Goal: Task Accomplishment & Management: Manage account settings

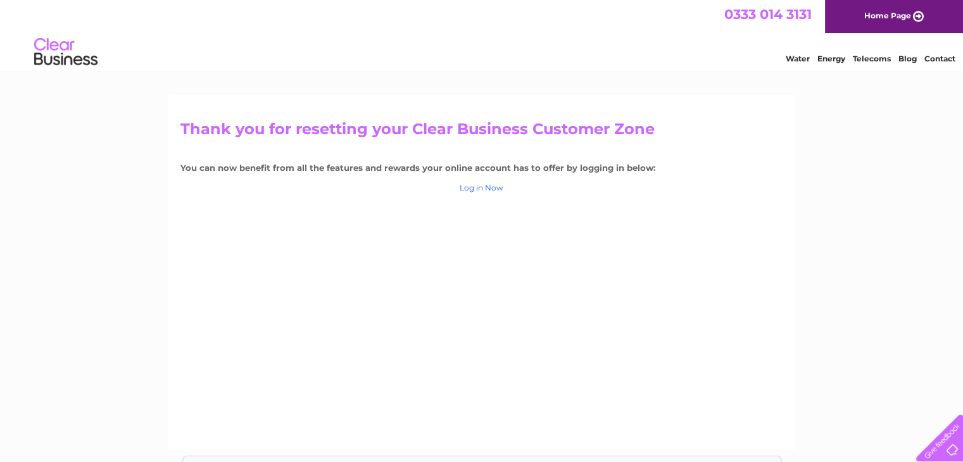
click at [488, 189] on link "Log in Now" at bounding box center [482, 187] width 44 height 9
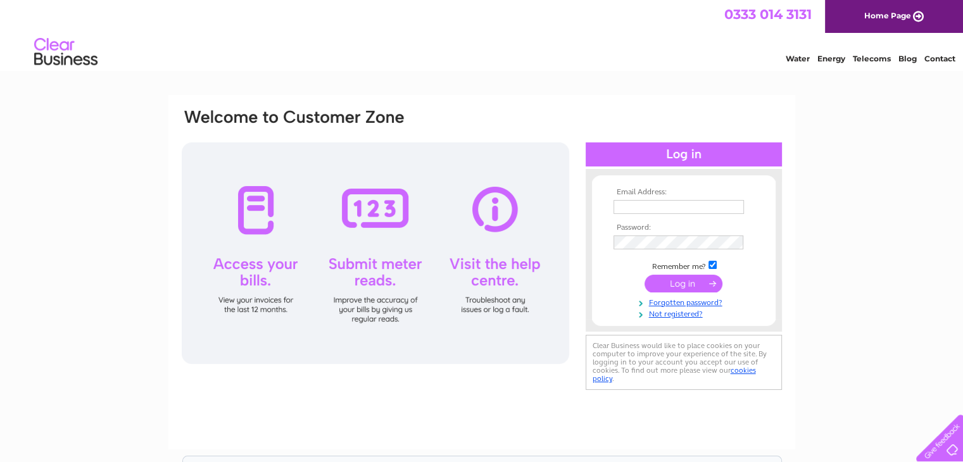
type input "brunchinltd@gmail.com"
click at [681, 279] on input "submit" at bounding box center [684, 284] width 78 height 18
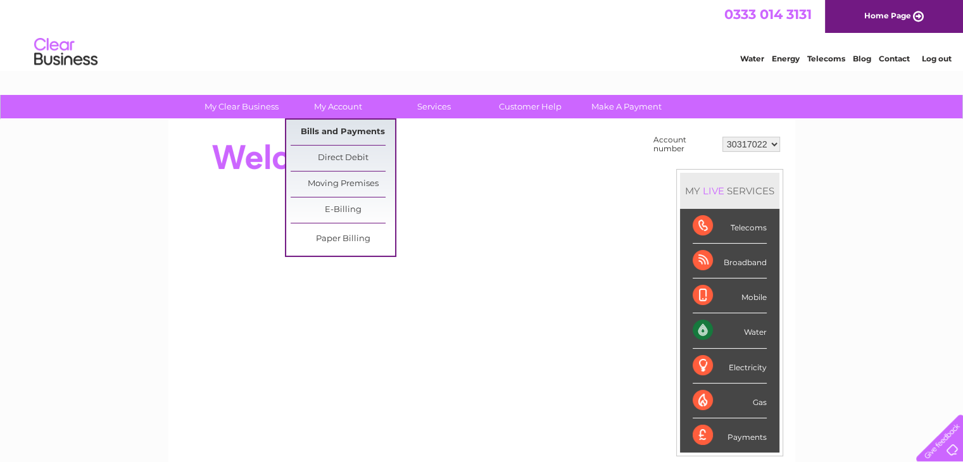
click at [338, 127] on link "Bills and Payments" at bounding box center [343, 132] width 104 height 25
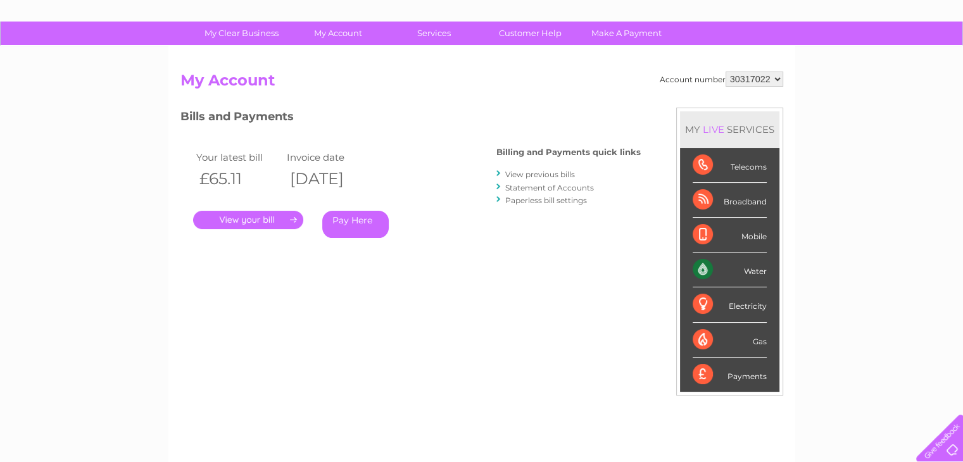
click at [522, 174] on link "View previous bills" at bounding box center [540, 174] width 70 height 9
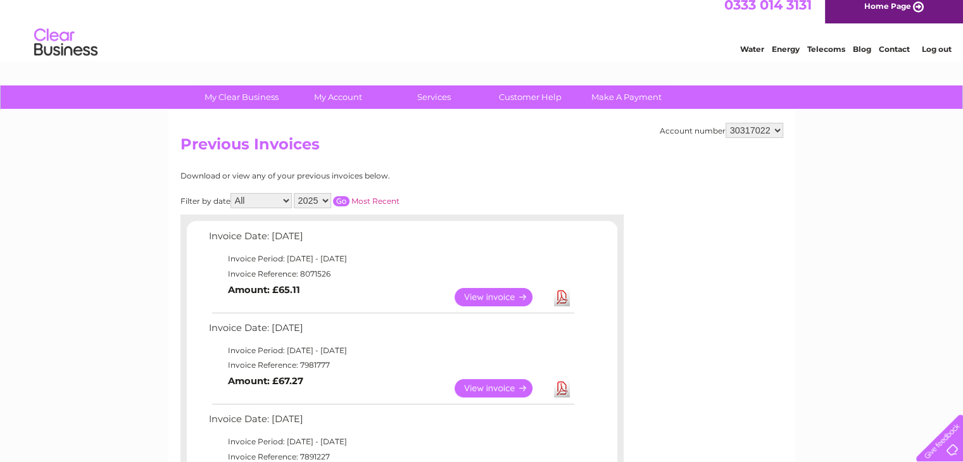
scroll to position [1, 0]
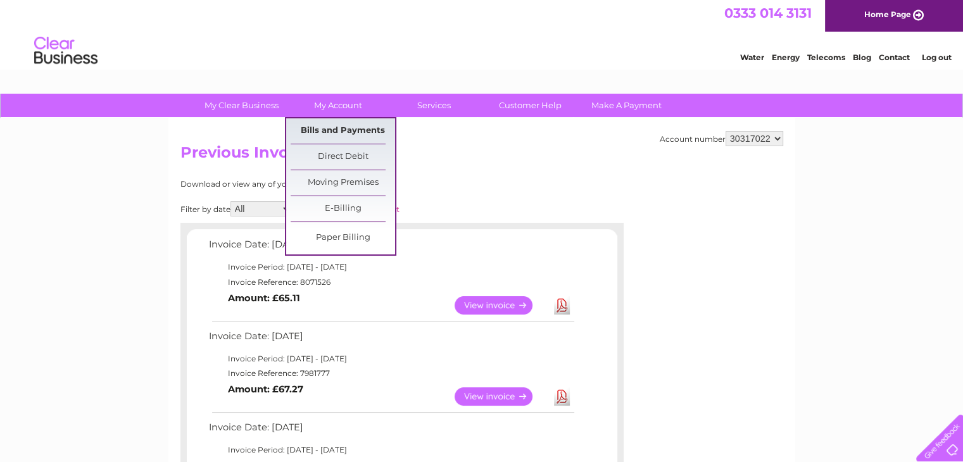
click at [343, 123] on link "Bills and Payments" at bounding box center [343, 130] width 104 height 25
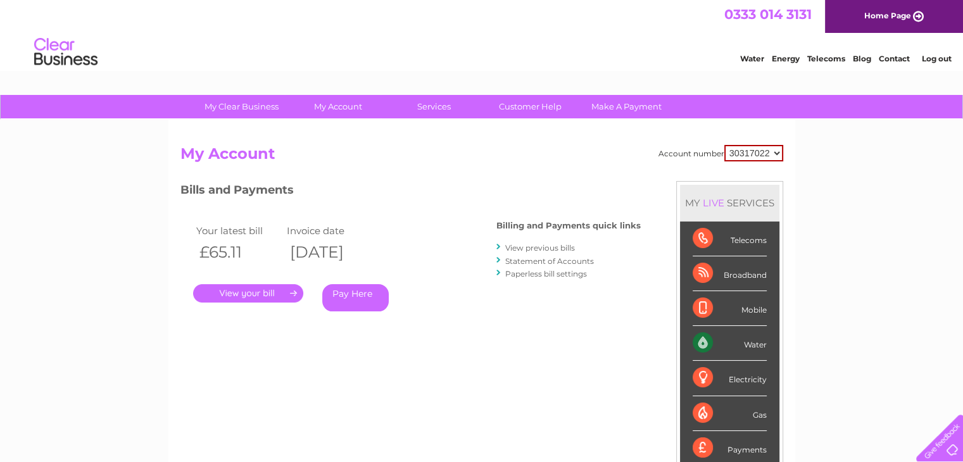
click at [526, 256] on link "Statement of Accounts" at bounding box center [549, 260] width 89 height 9
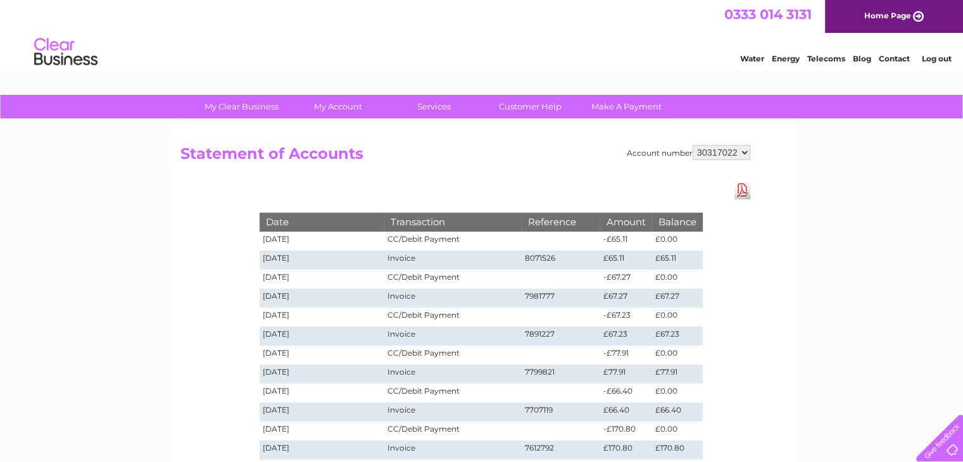
click at [476, 148] on h2 "Statement of Accounts" at bounding box center [465, 157] width 570 height 24
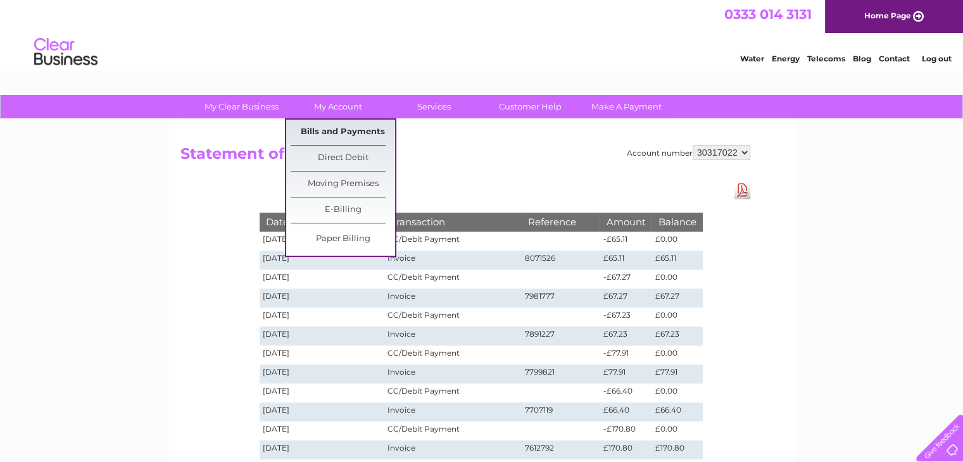
click at [350, 130] on link "Bills and Payments" at bounding box center [343, 132] width 104 height 25
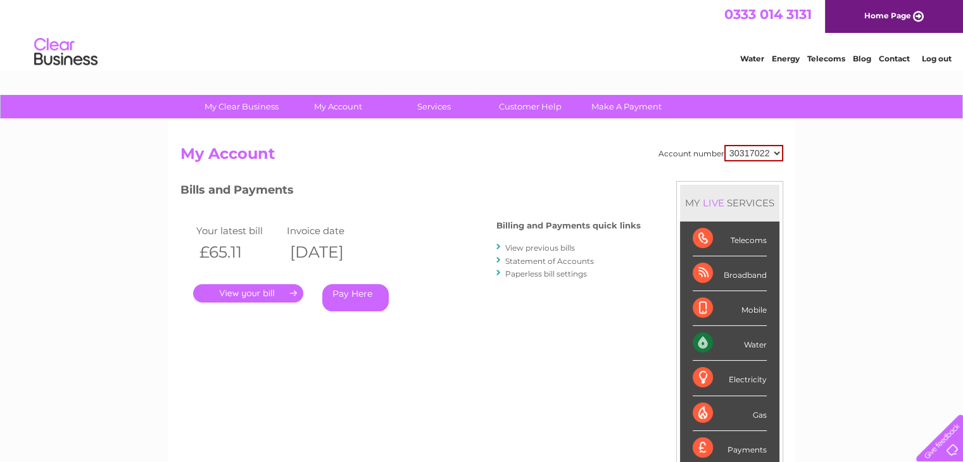
click at [350, 130] on div "Account number 30317022 My Account MY LIVE SERVICES Telecoms Broadband Mobile W…" at bounding box center [481, 329] width 627 height 419
click at [338, 299] on link "Pay Here" at bounding box center [355, 297] width 66 height 27
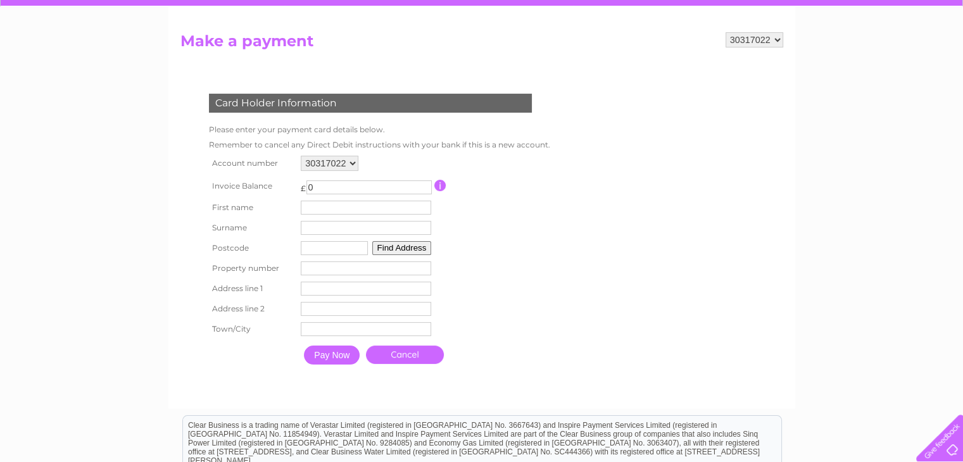
scroll to position [113, 0]
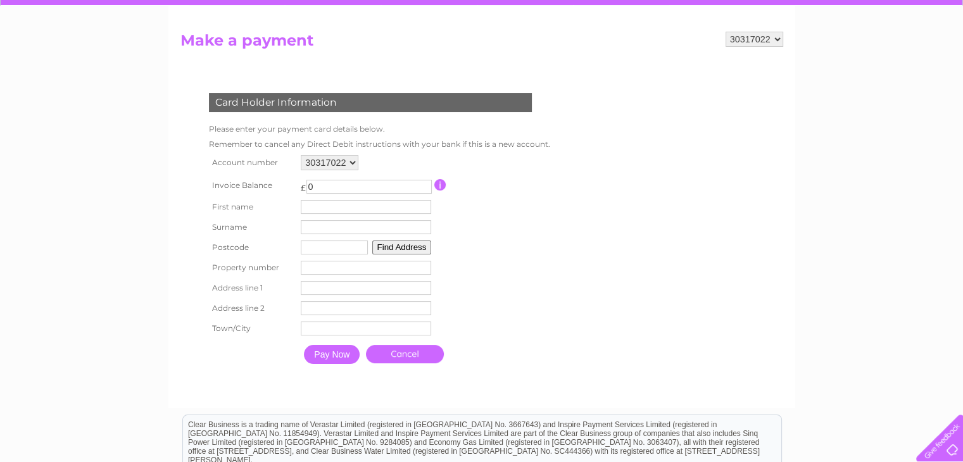
click at [426, 362] on link "Cancel" at bounding box center [405, 354] width 78 height 18
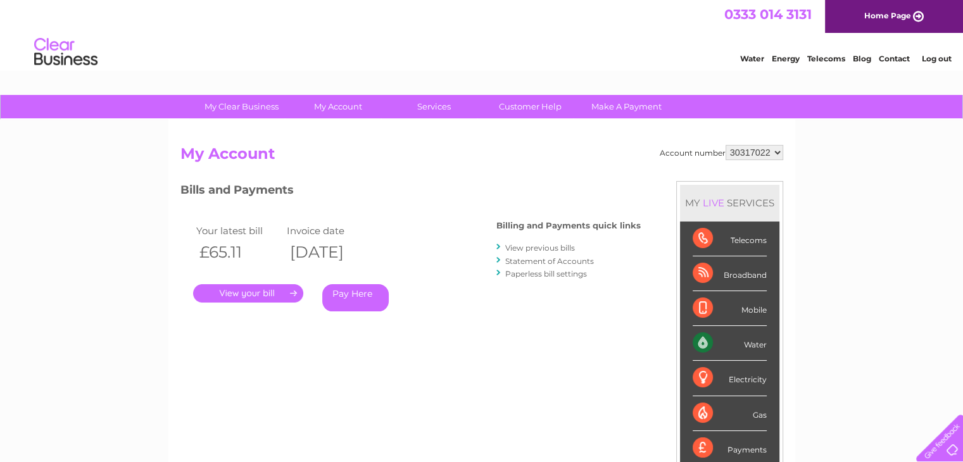
click at [536, 257] on link "Statement of Accounts" at bounding box center [549, 260] width 89 height 9
